Goal: Transaction & Acquisition: Purchase product/service

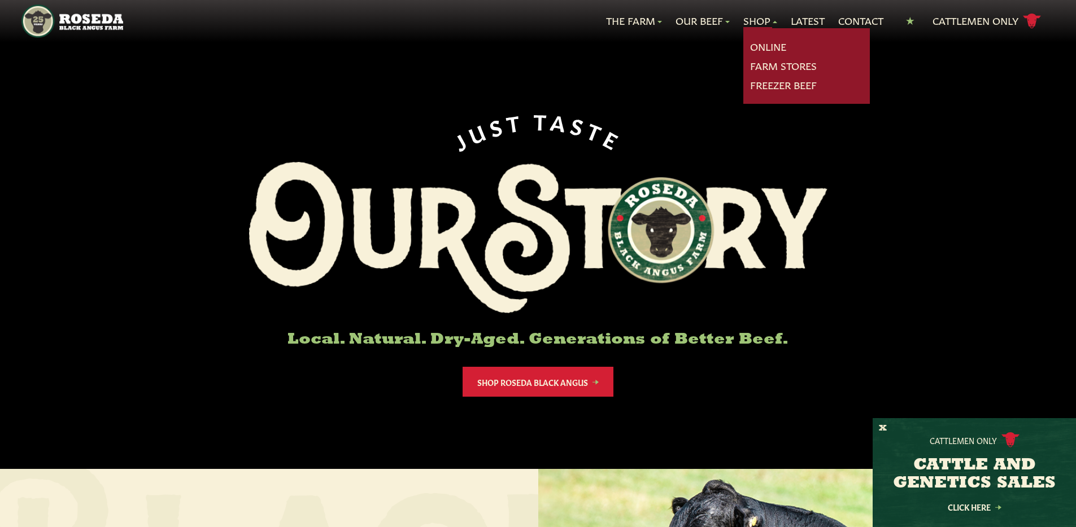
click at [744, 20] on link "Shop" at bounding box center [760, 21] width 34 height 15
click at [766, 46] on link "Online" at bounding box center [768, 47] width 36 height 15
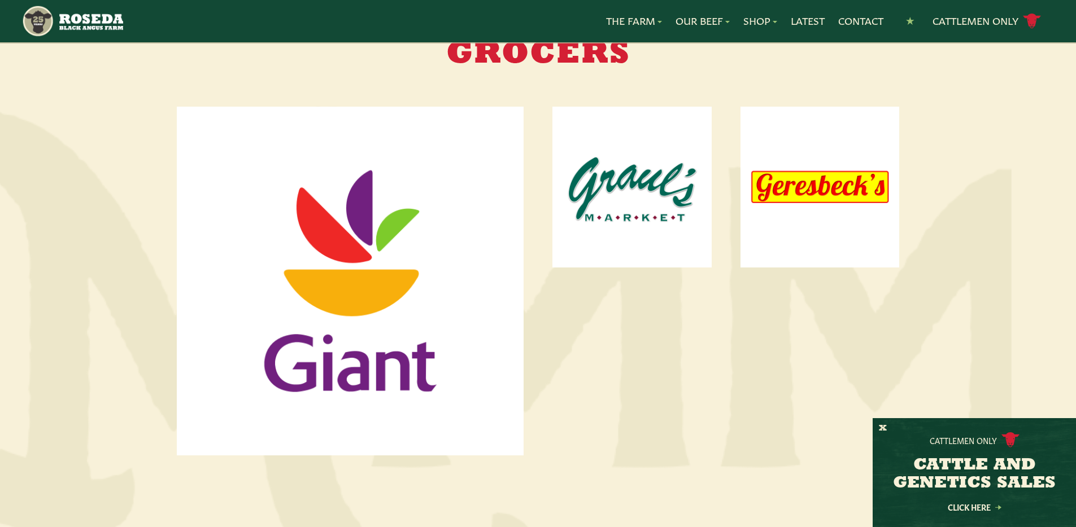
scroll to position [599, 0]
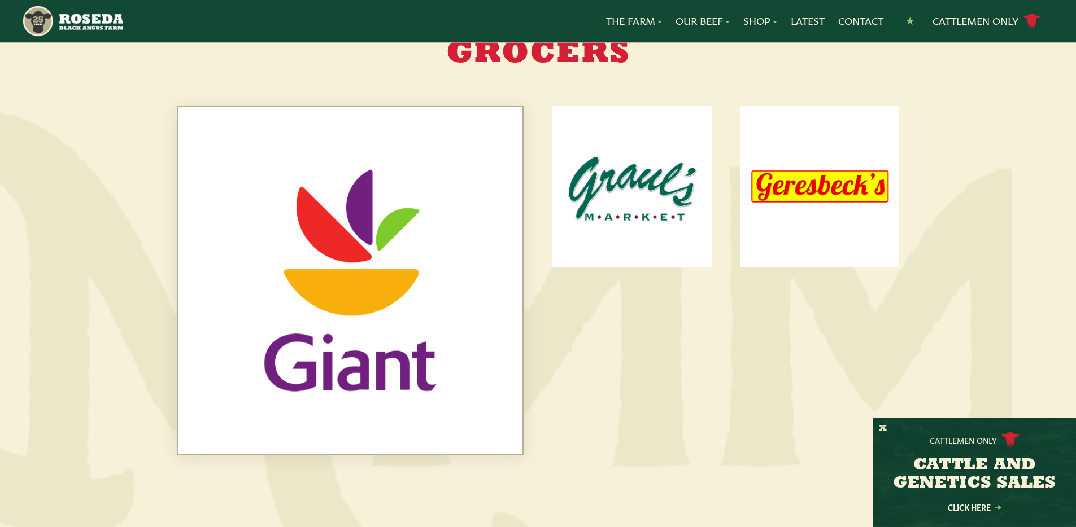
click at [397, 299] on img at bounding box center [350, 280] width 344 height 347
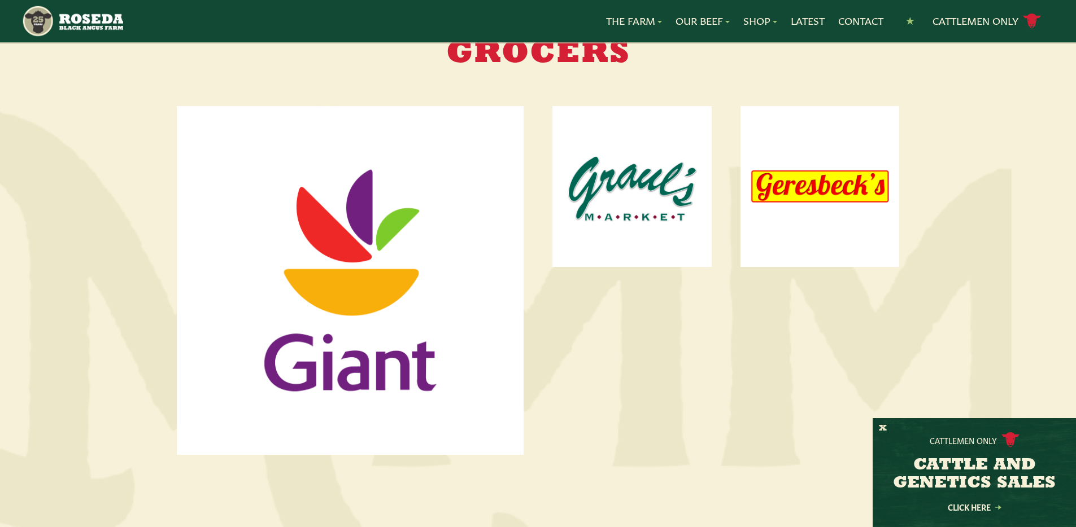
click at [622, 370] on div at bounding box center [538, 280] width 723 height 349
click at [752, 21] on link "Shop" at bounding box center [760, 21] width 34 height 15
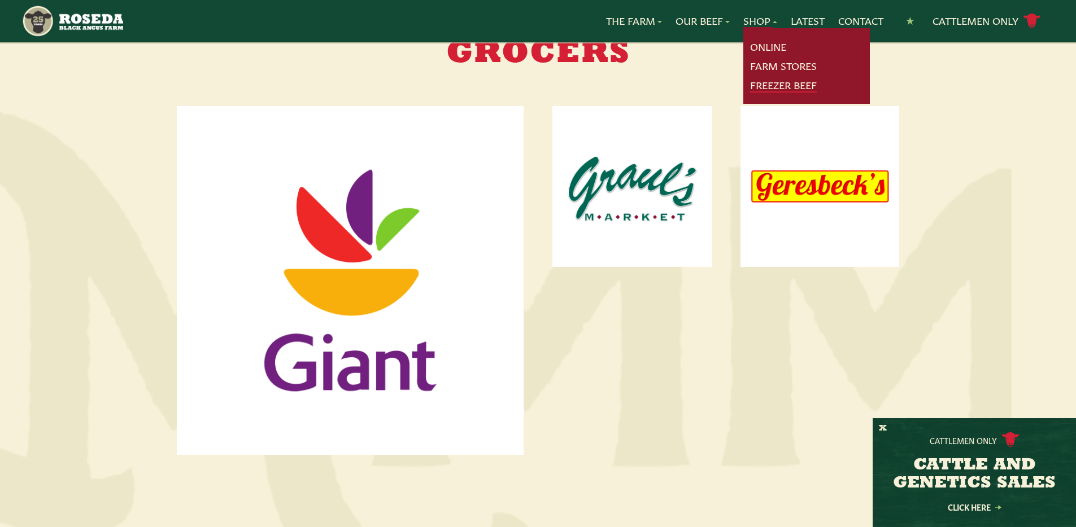
click at [778, 88] on link "Freezer Beef" at bounding box center [783, 85] width 67 height 15
